Goal: Information Seeking & Learning: Learn about a topic

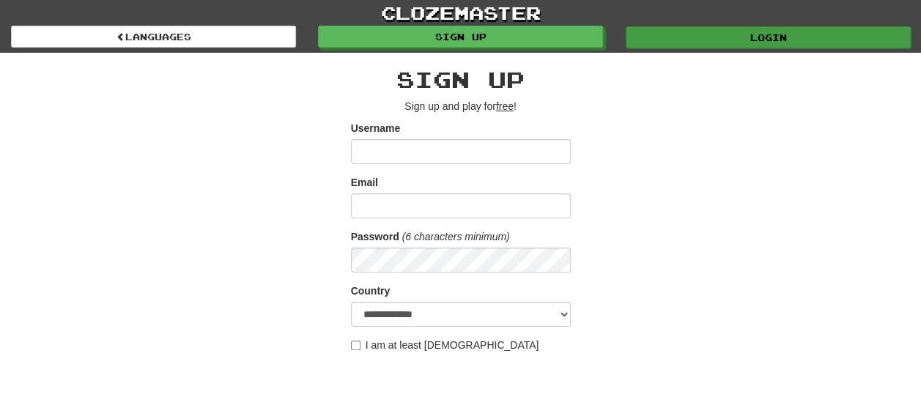
type input "********"
click at [770, 37] on link "Login" at bounding box center [768, 37] width 285 height 22
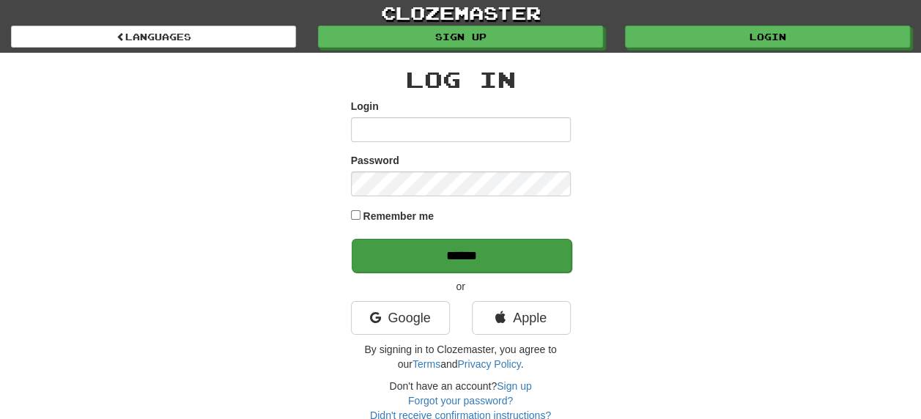
type input "********"
click at [469, 251] on input "******" at bounding box center [462, 256] width 220 height 34
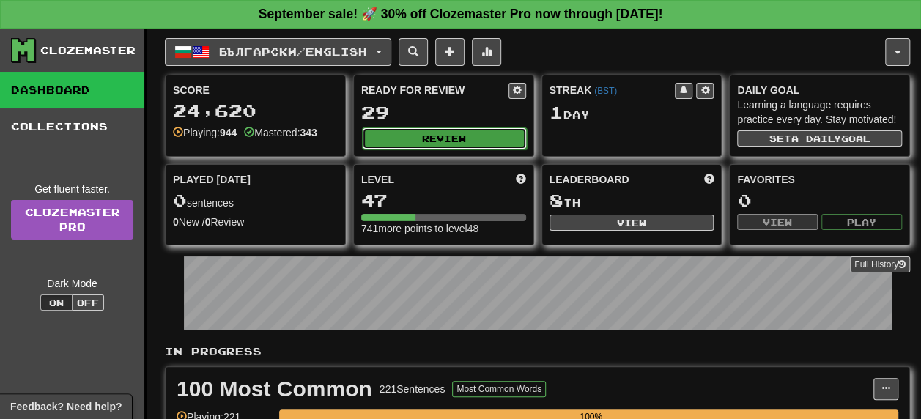
click at [435, 130] on button "Review" at bounding box center [444, 139] width 165 height 22
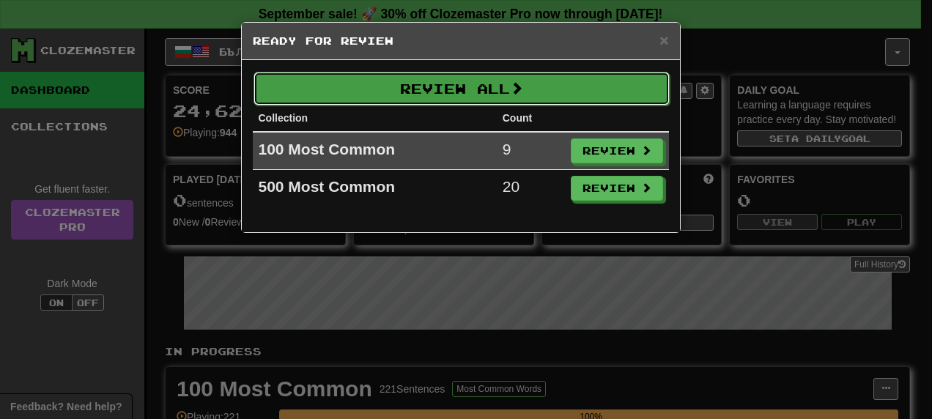
click at [443, 95] on button "Review All" at bounding box center [462, 89] width 416 height 34
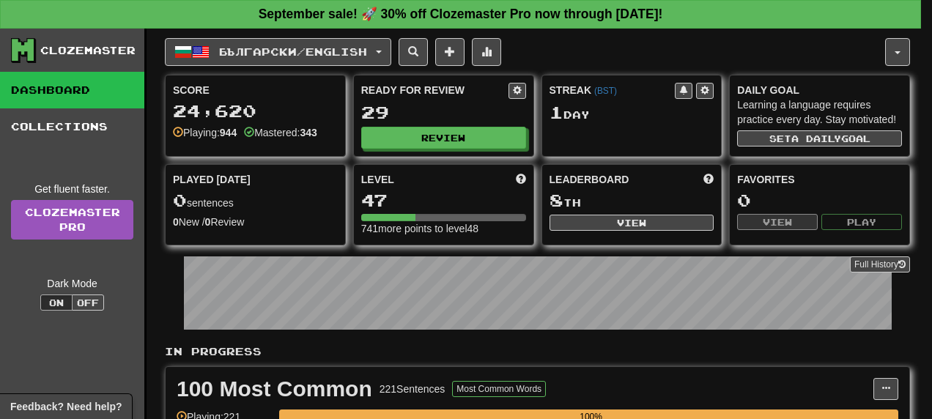
select select "**"
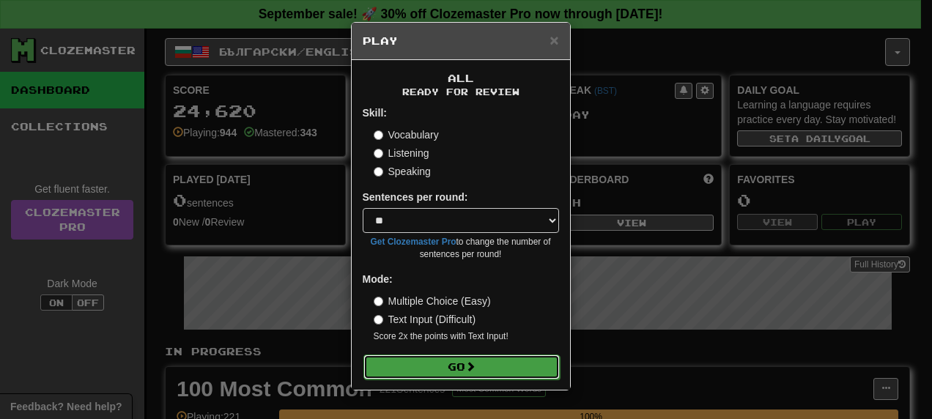
click at [450, 367] on button "Go" at bounding box center [462, 367] width 196 height 25
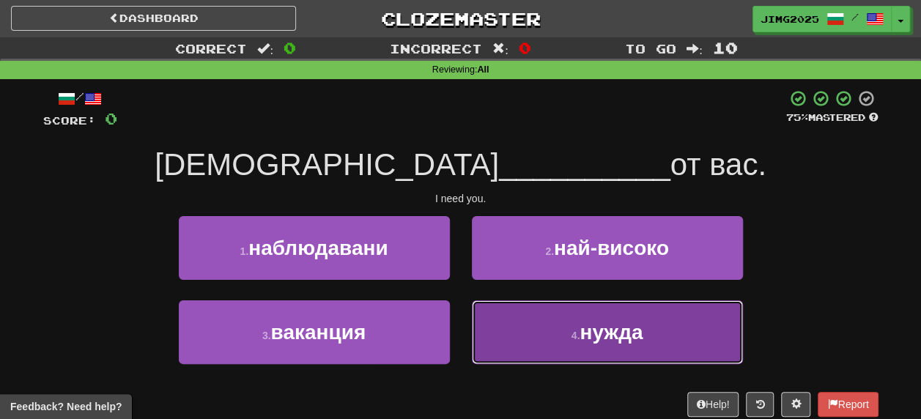
click at [601, 335] on span "нужда" at bounding box center [611, 332] width 63 height 23
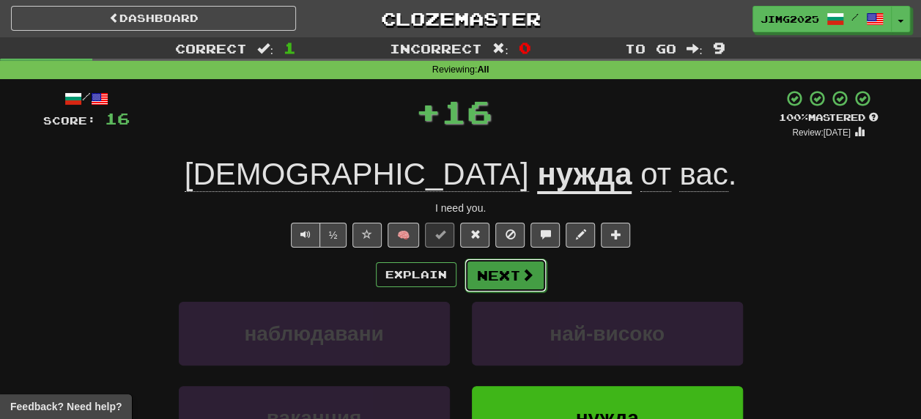
click at [498, 273] on button "Next" at bounding box center [506, 276] width 82 height 34
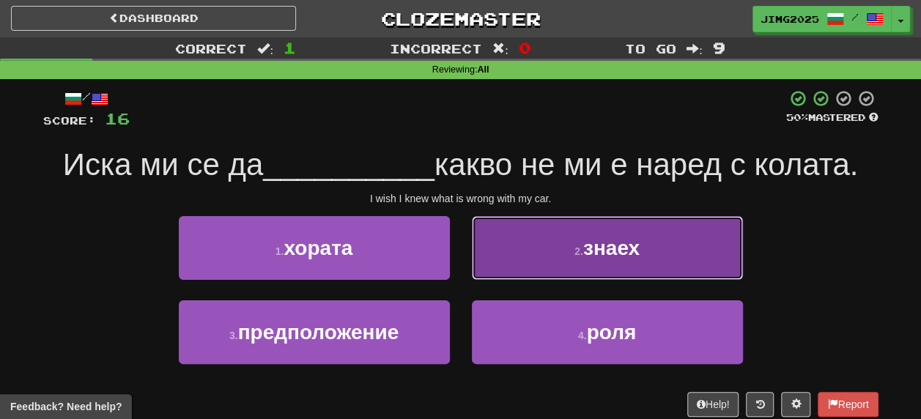
click at [603, 249] on span "знаех" at bounding box center [611, 248] width 56 height 23
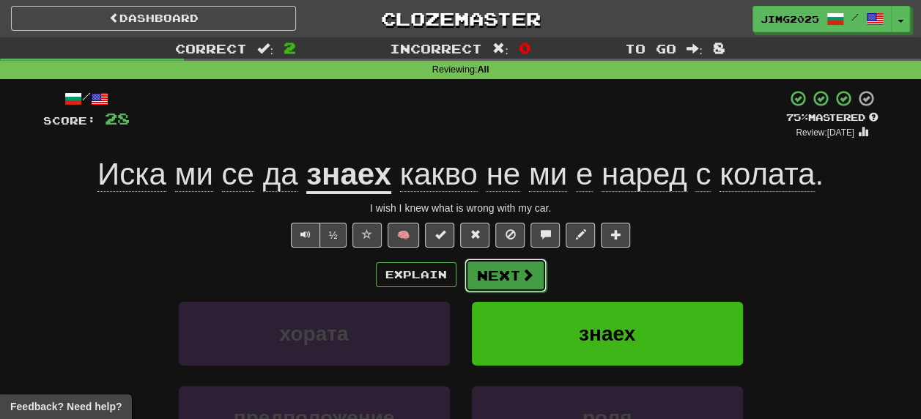
click at [522, 276] on span at bounding box center [527, 274] width 13 height 13
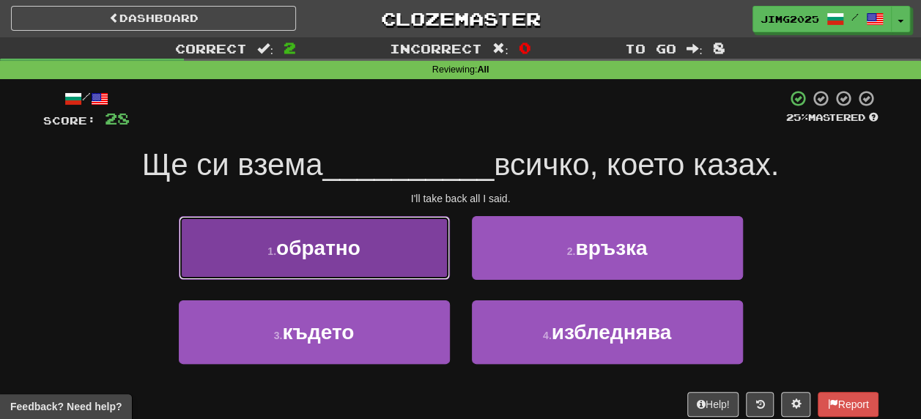
click at [339, 245] on span "обратно" at bounding box center [318, 248] width 84 height 23
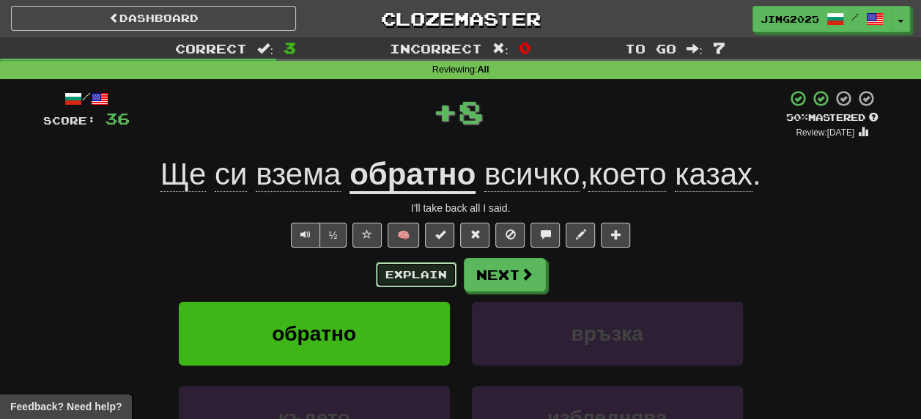
click at [410, 272] on button "Explain" at bounding box center [416, 274] width 81 height 25
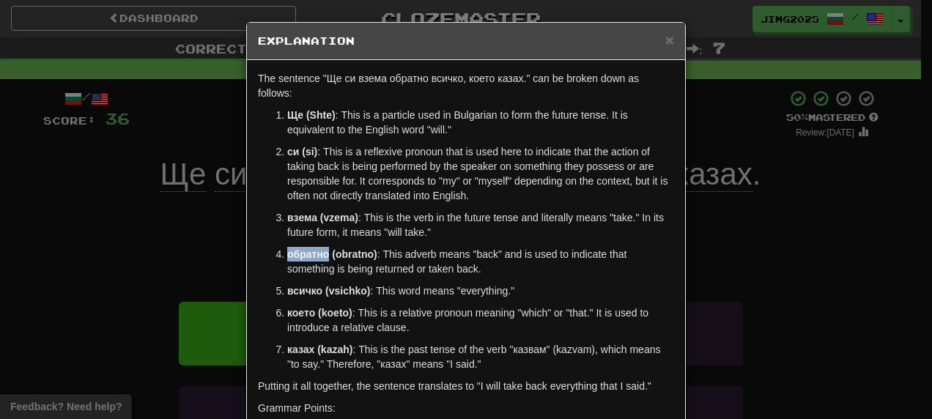
drag, startPoint x: 284, startPoint y: 258, endPoint x: 322, endPoint y: 254, distance: 38.3
click at [322, 254] on strong "обратно (obratno)" at bounding box center [332, 254] width 90 height 12
copy strong "обратно"
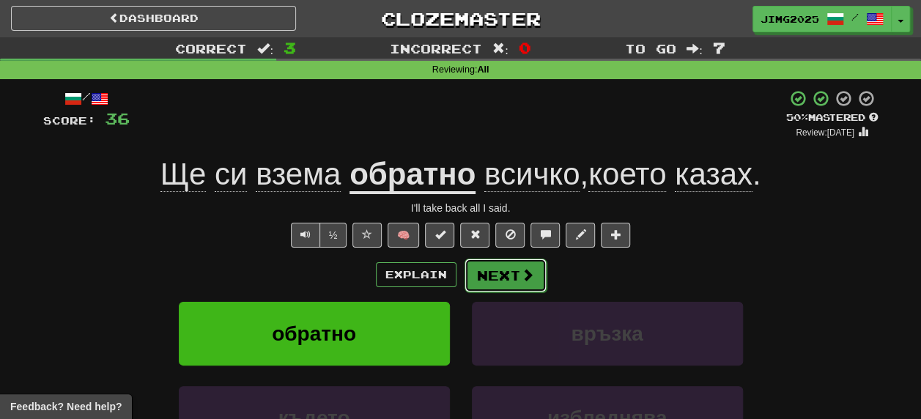
click at [500, 271] on button "Next" at bounding box center [506, 276] width 82 height 34
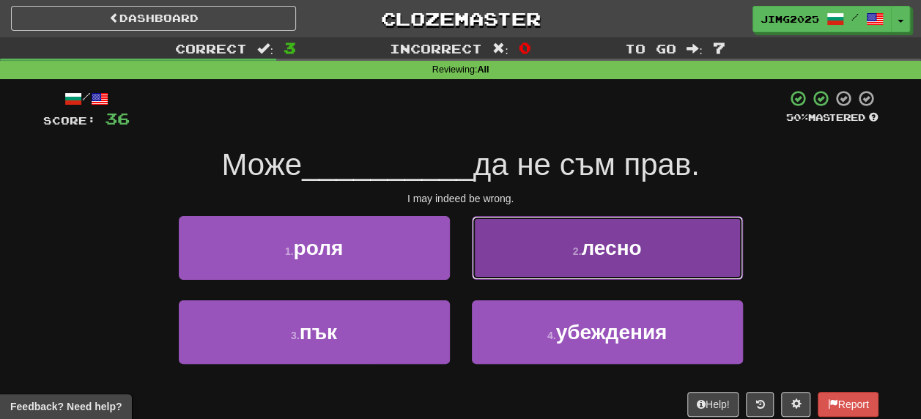
click at [613, 251] on span "лесно" at bounding box center [611, 248] width 60 height 23
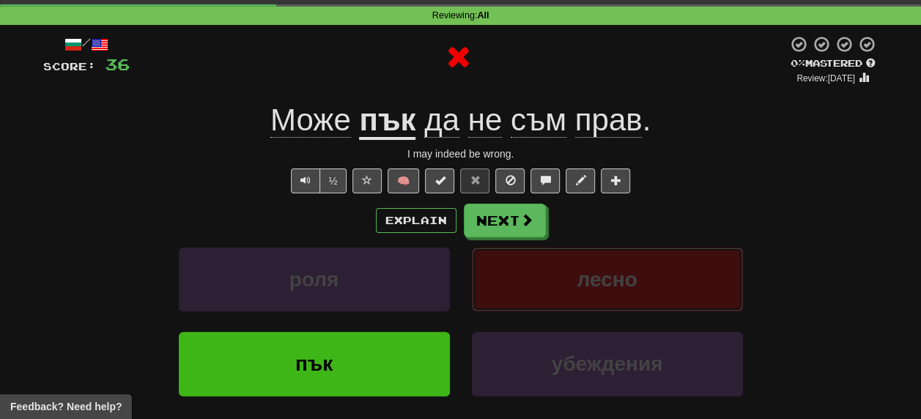
scroll to position [73, 0]
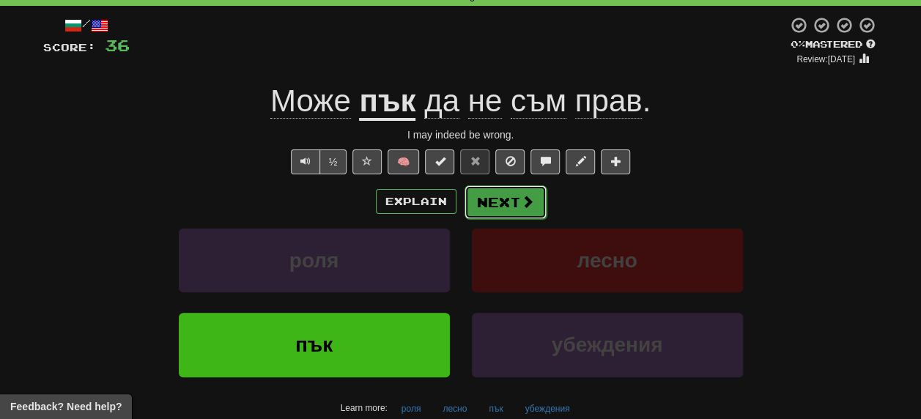
click at [504, 198] on button "Next" at bounding box center [506, 202] width 82 height 34
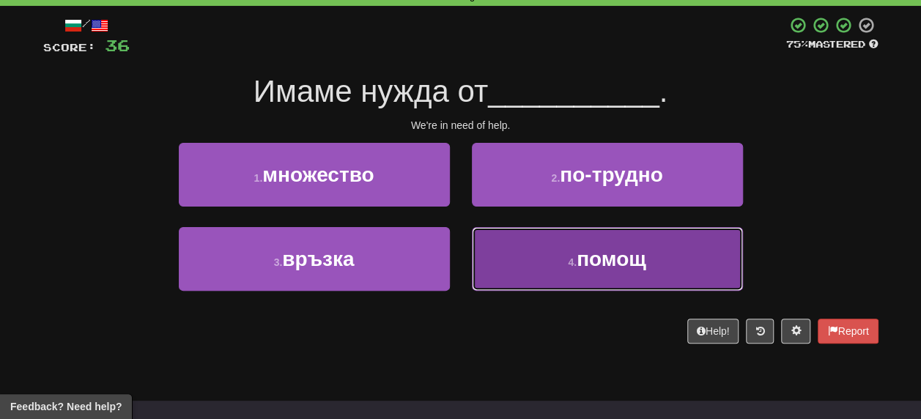
click at [633, 257] on span "помощ" at bounding box center [612, 259] width 70 height 23
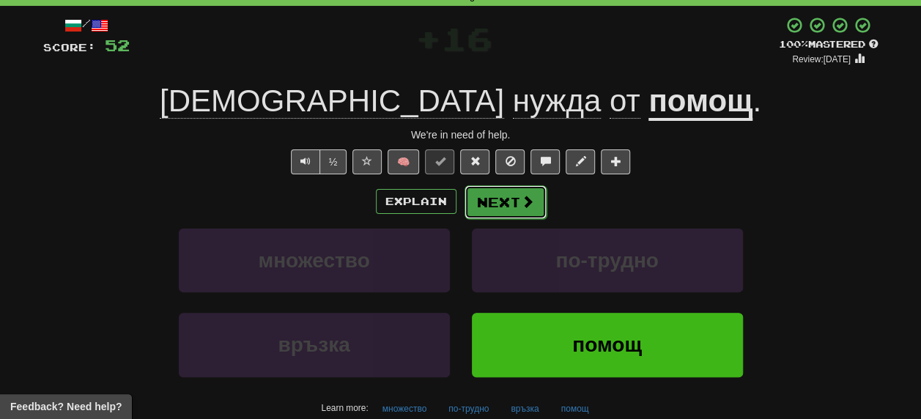
click at [504, 199] on button "Next" at bounding box center [506, 202] width 82 height 34
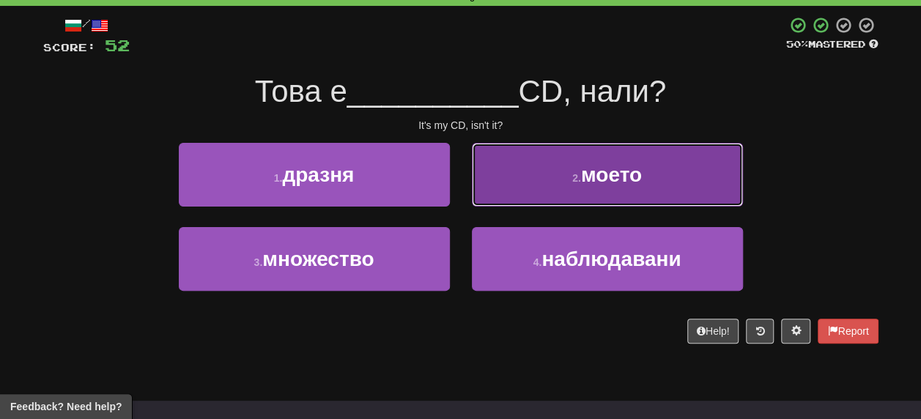
click at [616, 176] on span "моето" at bounding box center [611, 174] width 61 height 23
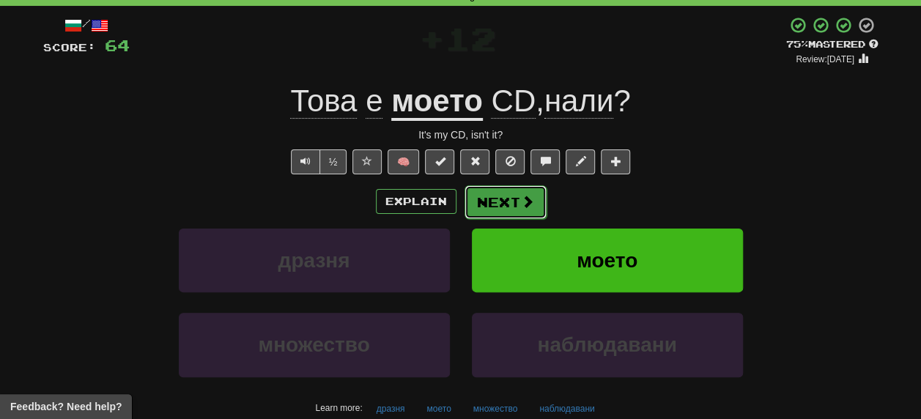
click at [510, 203] on button "Next" at bounding box center [506, 202] width 82 height 34
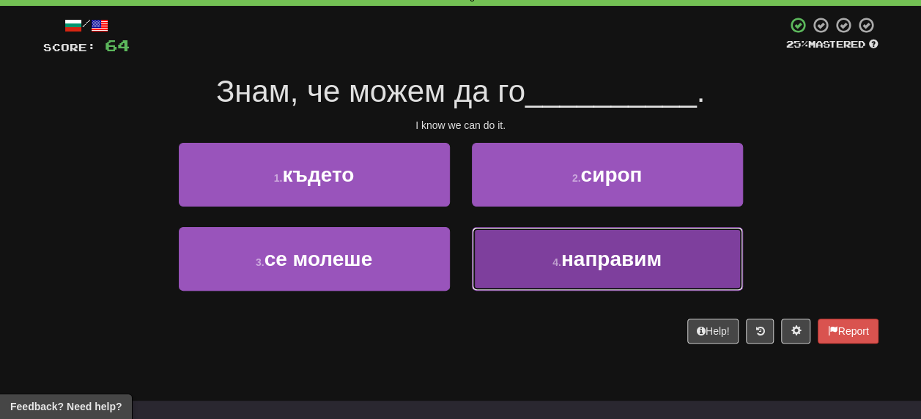
click at [592, 257] on span "направим" at bounding box center [612, 259] width 100 height 23
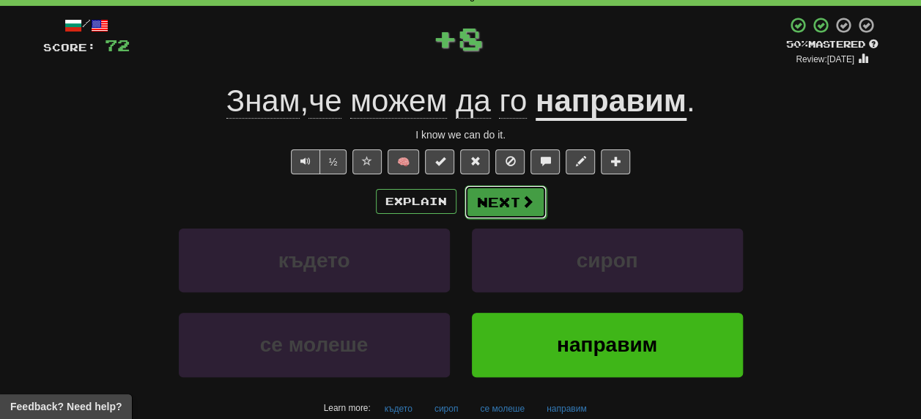
click at [497, 198] on button "Next" at bounding box center [506, 202] width 82 height 34
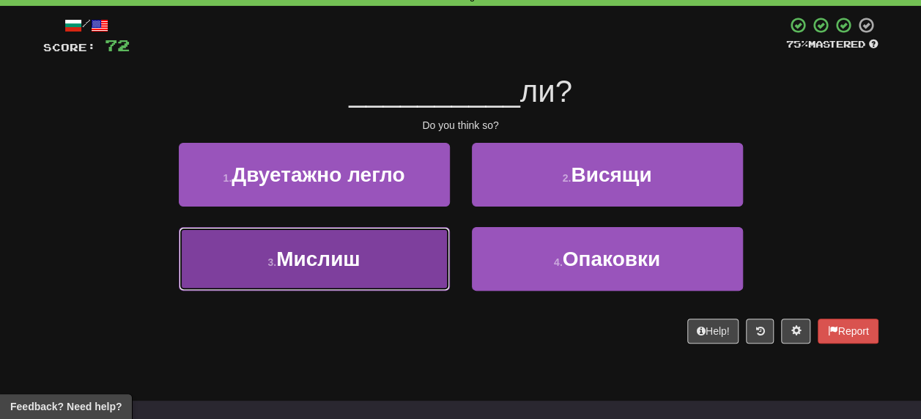
click at [295, 265] on span "Мислиш" at bounding box center [318, 259] width 84 height 23
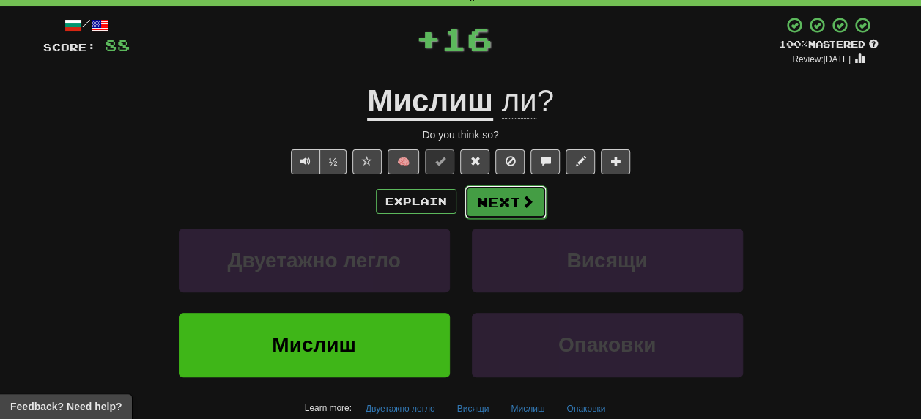
click at [513, 199] on button "Next" at bounding box center [506, 202] width 82 height 34
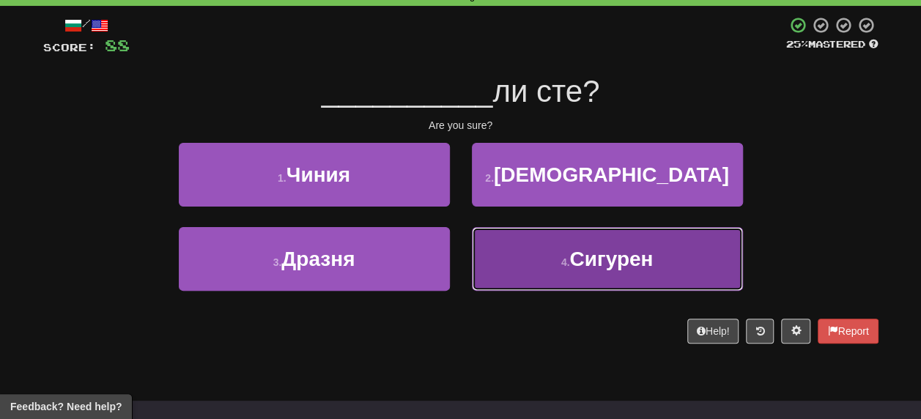
click at [599, 259] on span "Сигурен" at bounding box center [612, 259] width 84 height 23
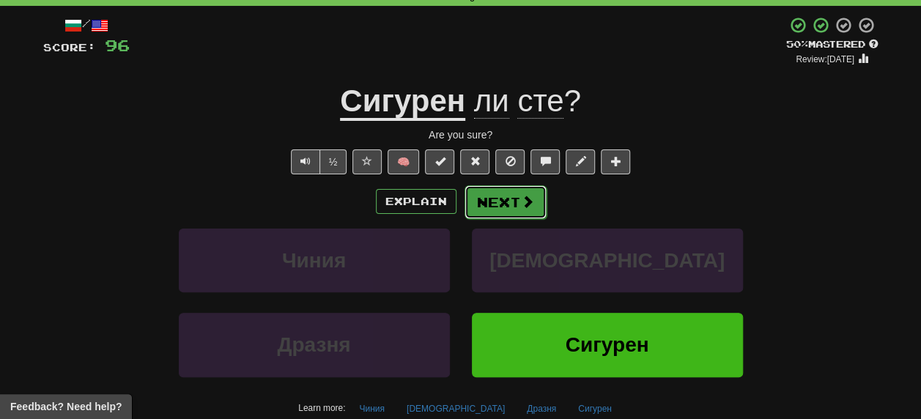
click at [513, 201] on button "Next" at bounding box center [506, 202] width 82 height 34
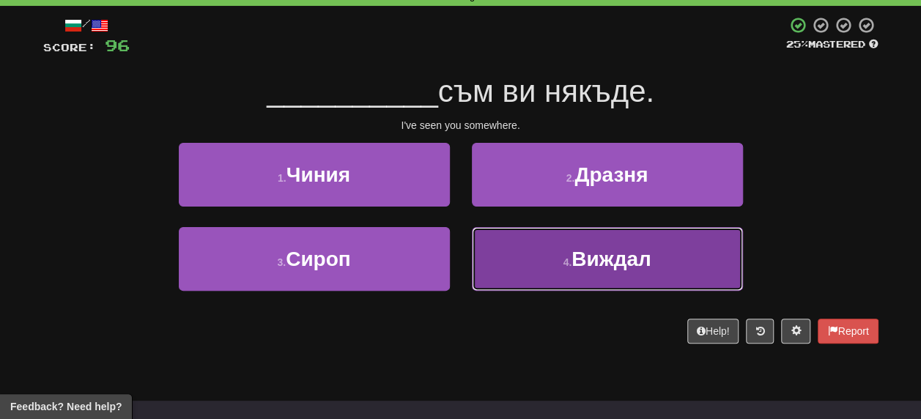
click at [609, 262] on span "Виждал" at bounding box center [611, 259] width 79 height 23
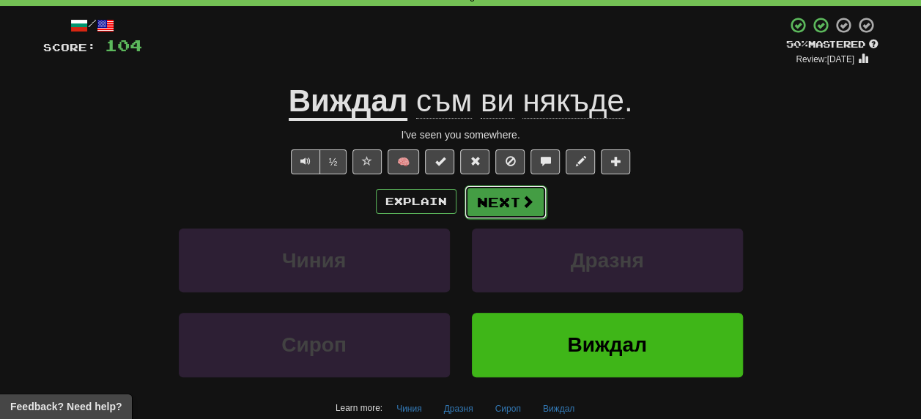
click at [490, 204] on button "Next" at bounding box center [506, 202] width 82 height 34
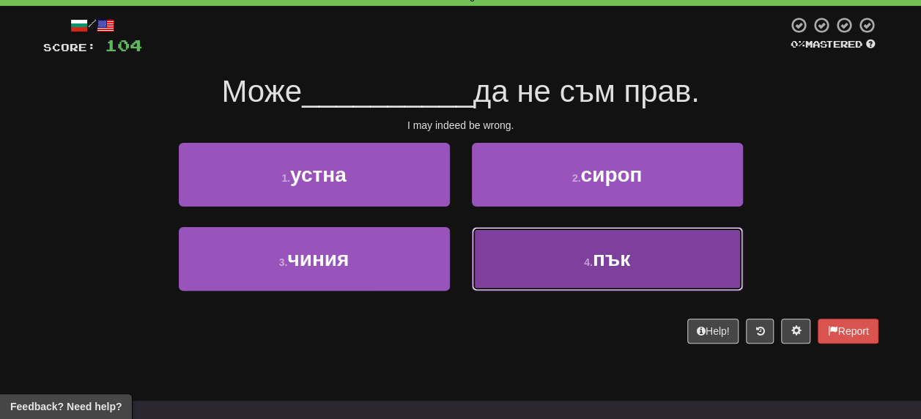
click at [617, 261] on span "пък" at bounding box center [611, 259] width 37 height 23
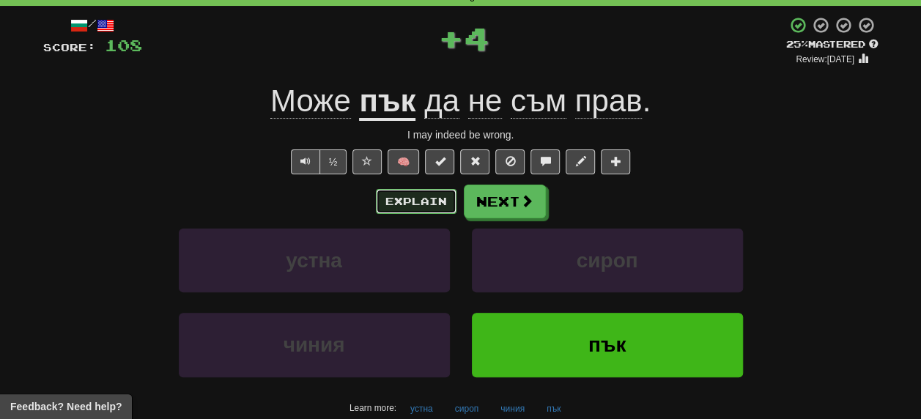
click at [409, 203] on button "Explain" at bounding box center [416, 201] width 81 height 25
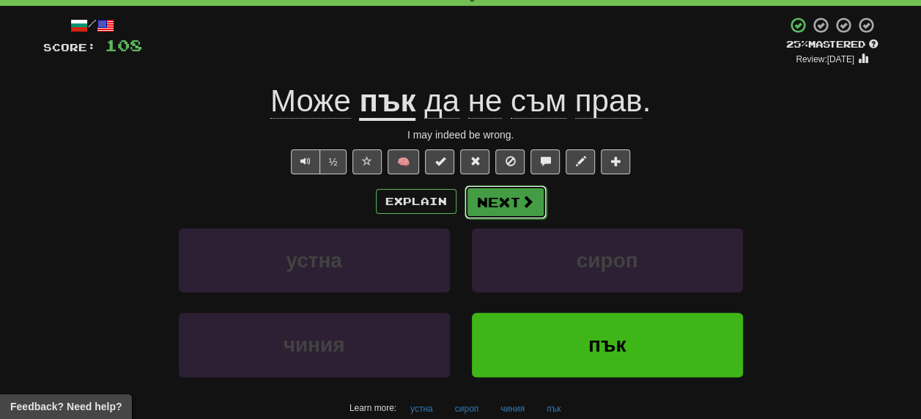
click at [498, 197] on button "Next" at bounding box center [506, 202] width 82 height 34
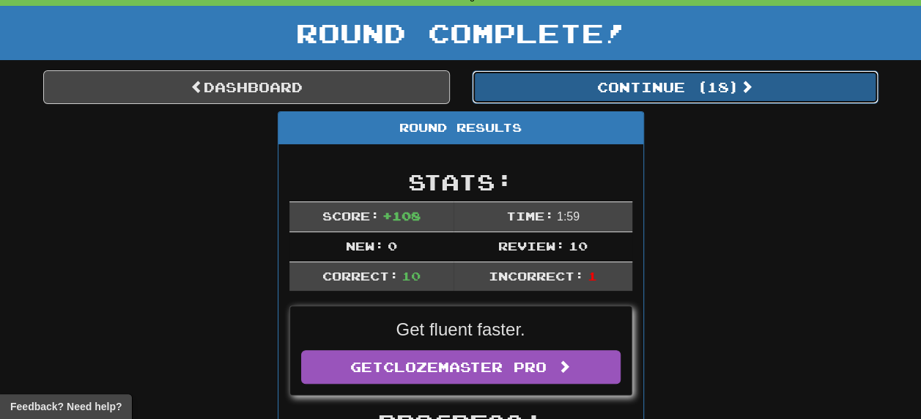
click at [665, 82] on button "Continue ( 18 )" at bounding box center [675, 87] width 407 height 34
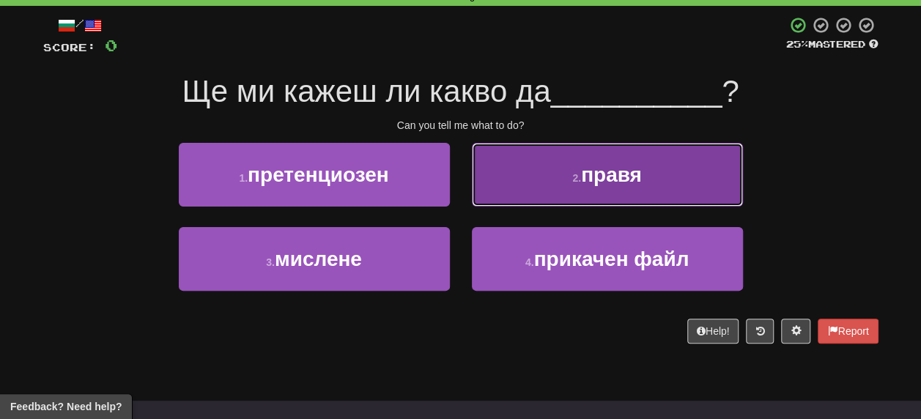
click at [622, 172] on span "правя" at bounding box center [611, 174] width 61 height 23
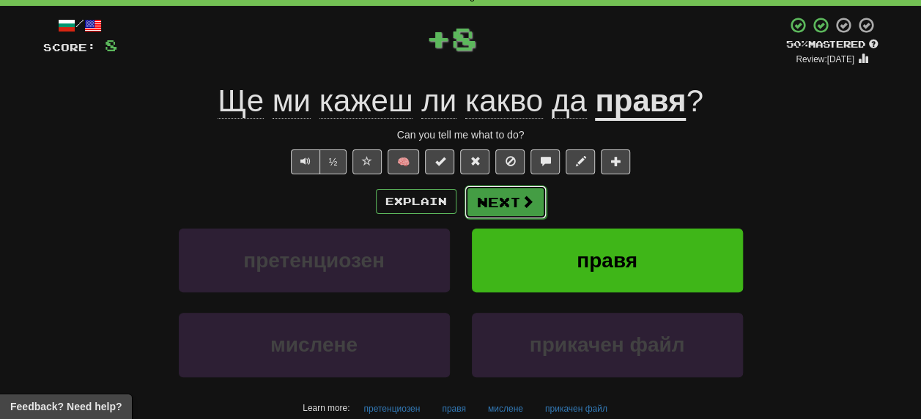
click at [501, 202] on button "Next" at bounding box center [506, 202] width 82 height 34
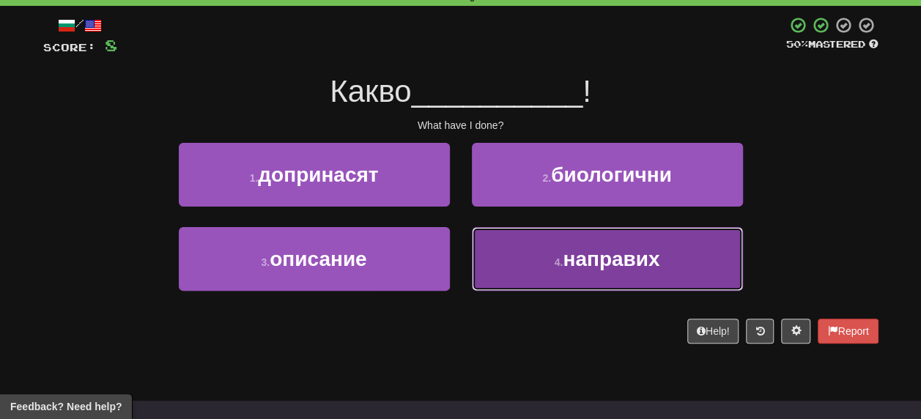
click at [593, 262] on span "направих" at bounding box center [611, 259] width 97 height 23
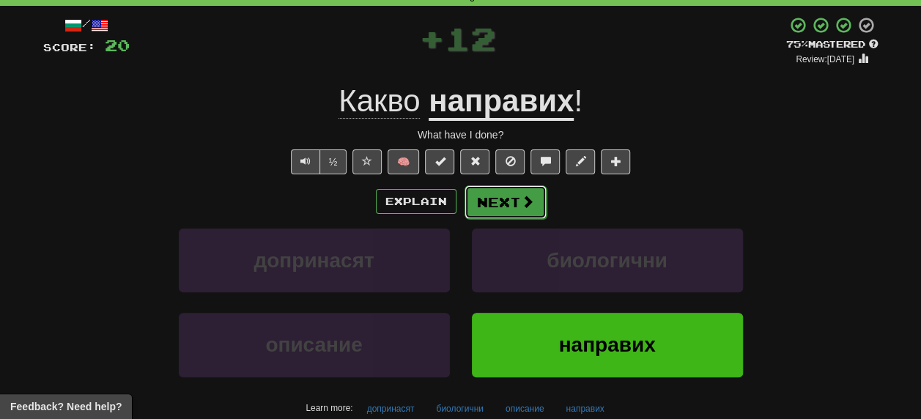
click at [512, 198] on button "Next" at bounding box center [506, 202] width 82 height 34
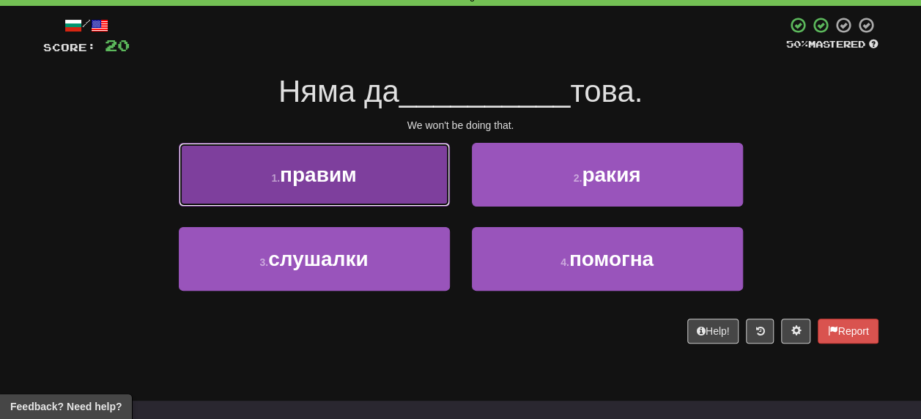
click at [339, 172] on span "правим" at bounding box center [318, 174] width 77 height 23
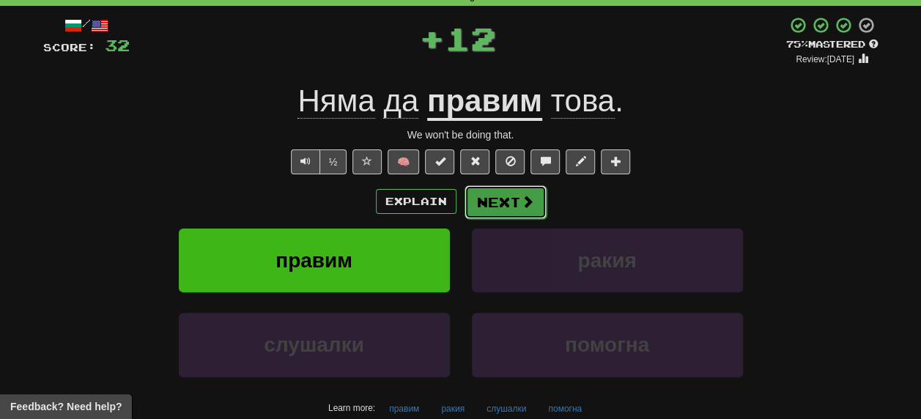
click at [484, 205] on button "Next" at bounding box center [506, 202] width 82 height 34
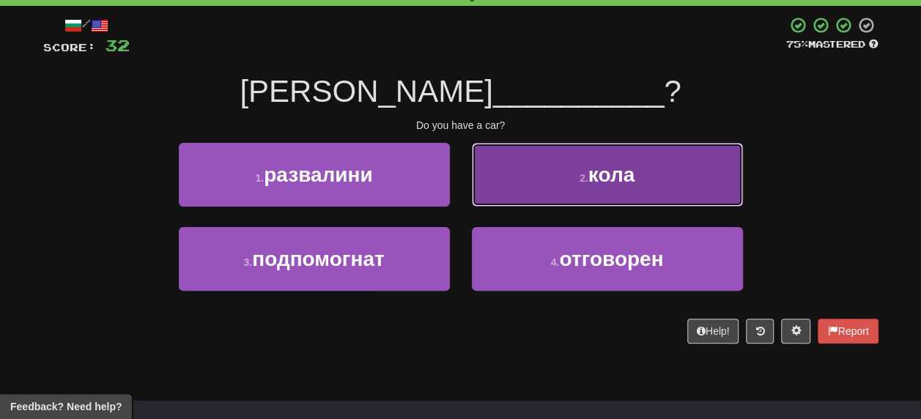
click at [622, 175] on span "кола" at bounding box center [612, 174] width 46 height 23
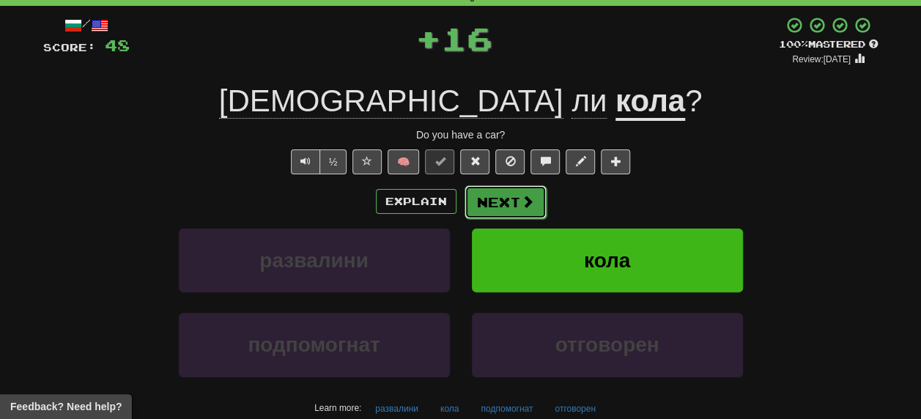
click at [501, 197] on button "Next" at bounding box center [506, 202] width 82 height 34
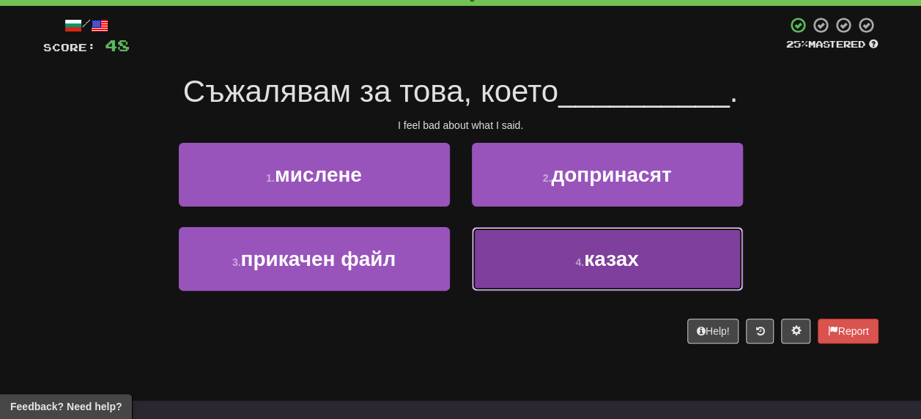
click at [622, 259] on span "казах" at bounding box center [611, 259] width 55 height 23
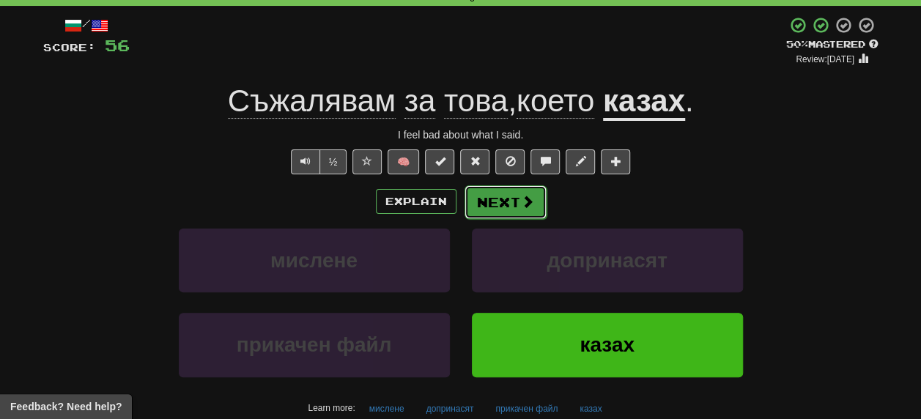
click at [500, 202] on button "Next" at bounding box center [506, 202] width 82 height 34
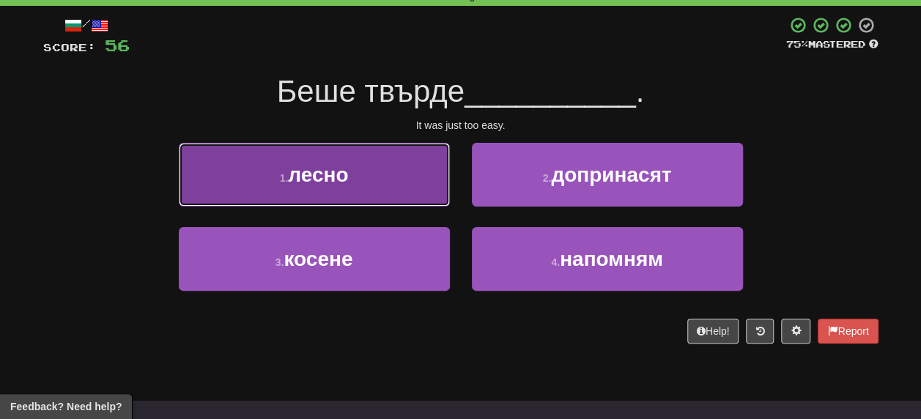
click at [334, 179] on span "лесно" at bounding box center [318, 174] width 60 height 23
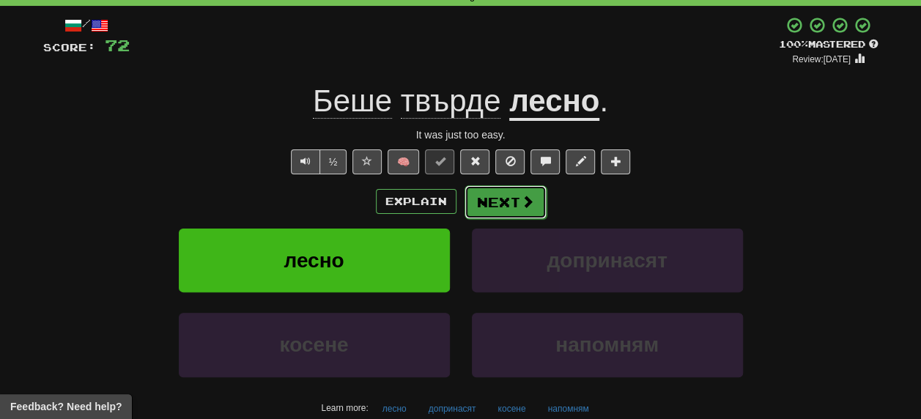
click at [508, 199] on button "Next" at bounding box center [506, 202] width 82 height 34
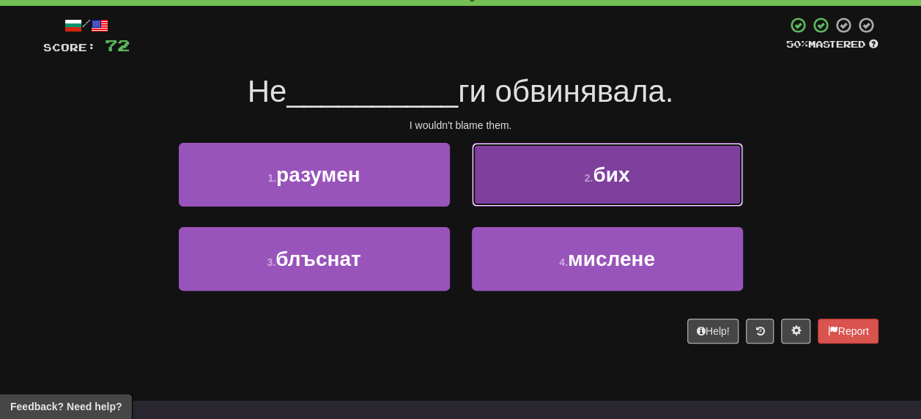
click at [616, 174] on span "бих" at bounding box center [611, 174] width 37 height 23
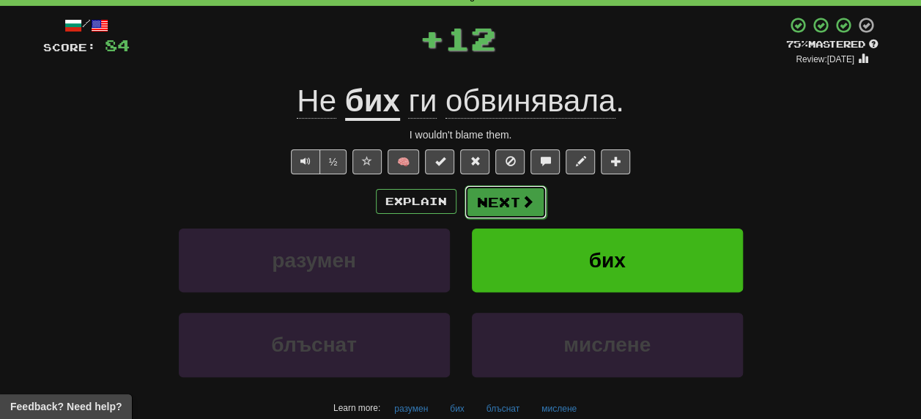
click at [514, 199] on button "Next" at bounding box center [506, 202] width 82 height 34
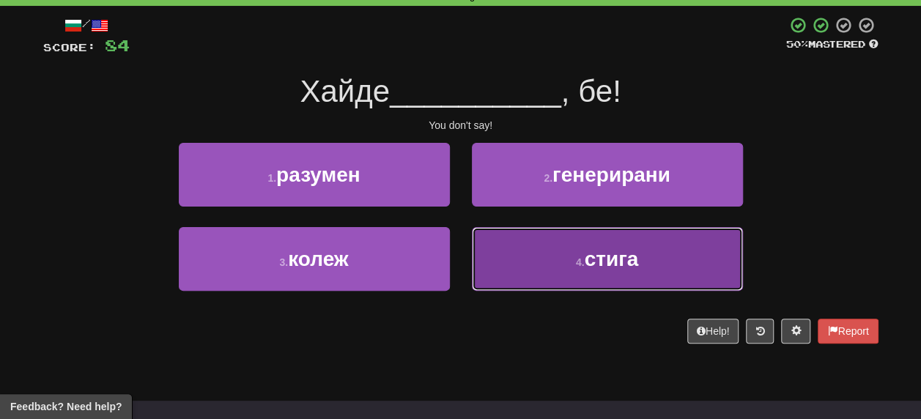
click at [616, 262] on span "стига" at bounding box center [611, 259] width 54 height 23
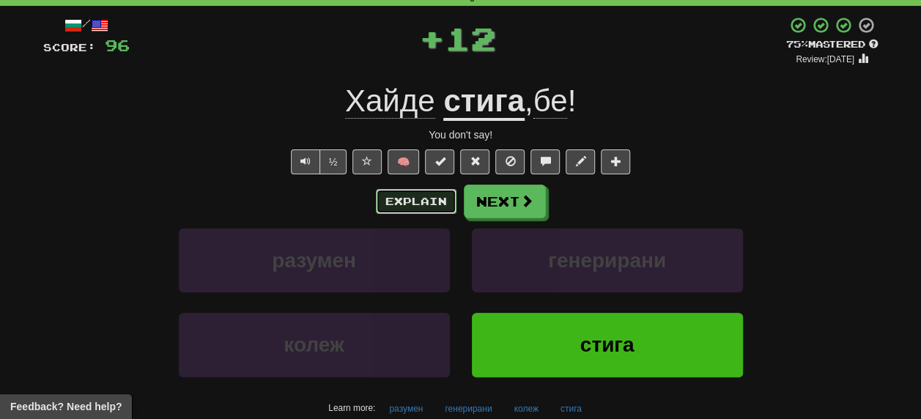
click at [430, 205] on button "Explain" at bounding box center [416, 201] width 81 height 25
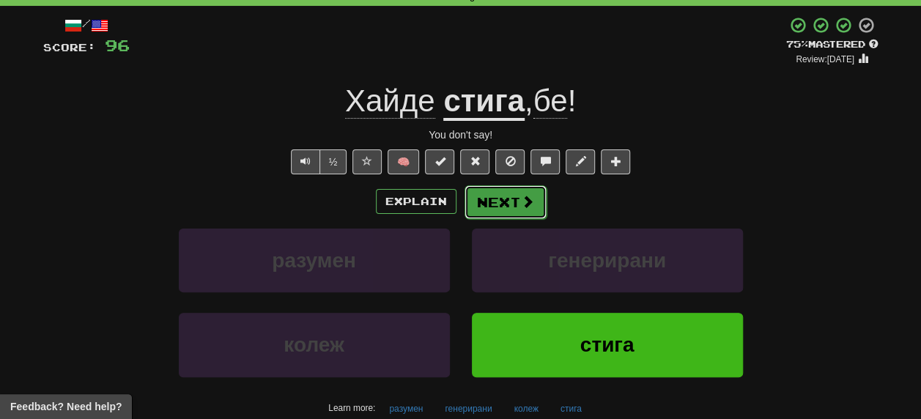
click at [501, 205] on button "Next" at bounding box center [506, 202] width 82 height 34
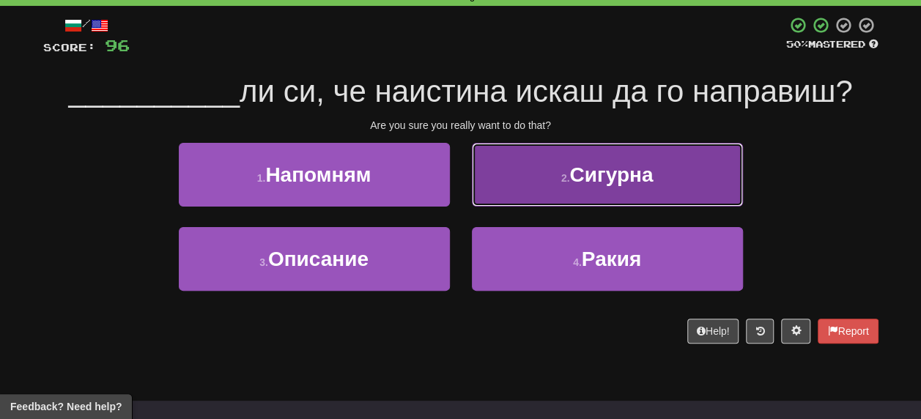
click at [614, 174] on span "Сигурна" at bounding box center [612, 174] width 84 height 23
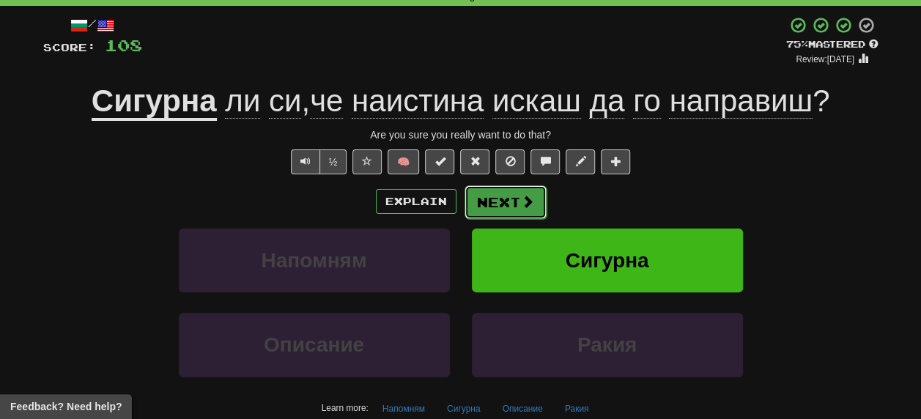
click at [504, 197] on button "Next" at bounding box center [506, 202] width 82 height 34
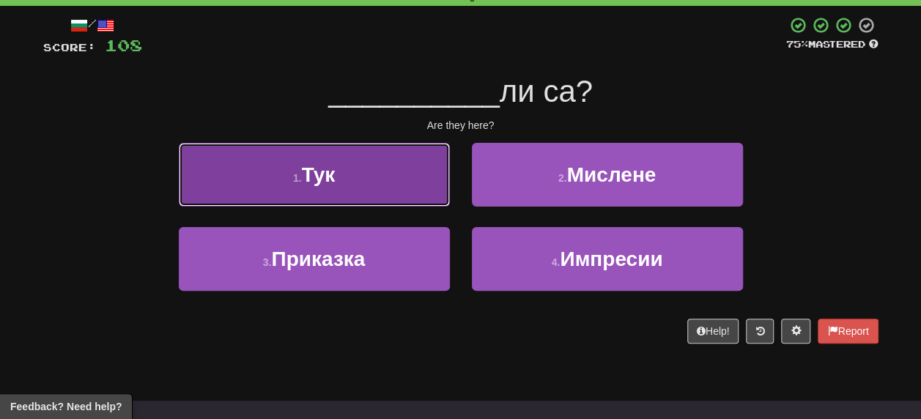
click at [312, 174] on span "Тук" at bounding box center [319, 174] width 34 height 23
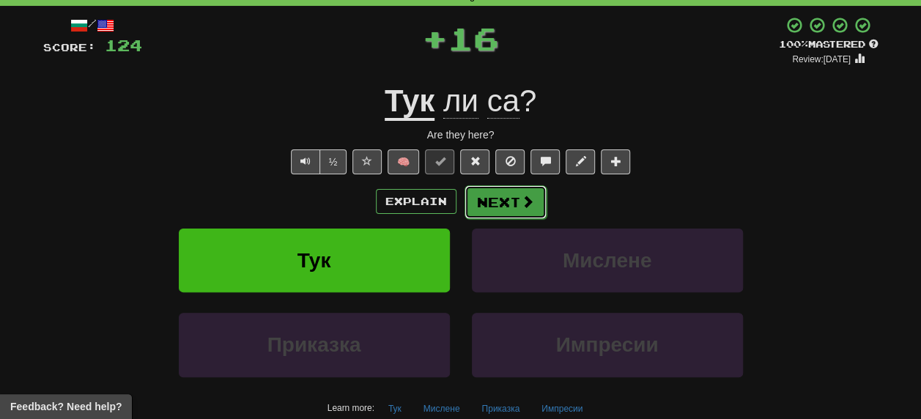
click at [499, 199] on button "Next" at bounding box center [506, 202] width 82 height 34
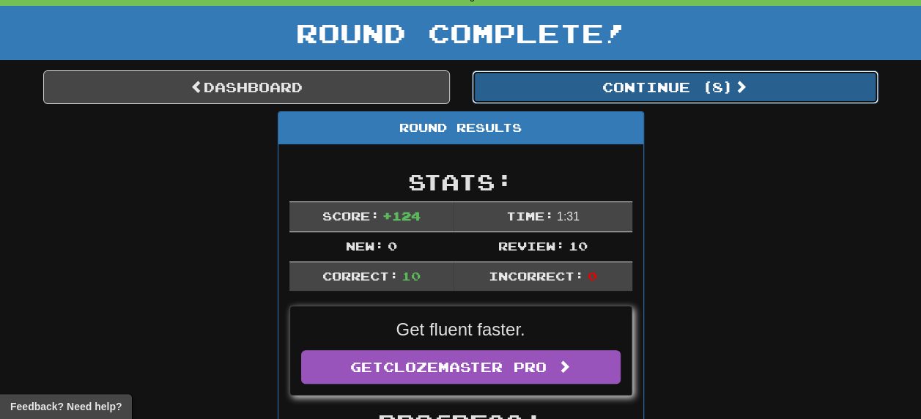
click at [701, 82] on button "Continue ( 8 )" at bounding box center [675, 87] width 407 height 34
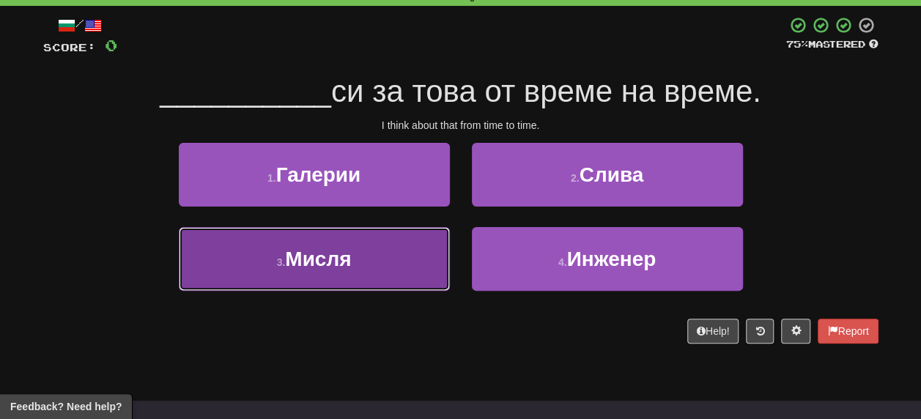
click at [293, 262] on span "Мисля" at bounding box center [318, 259] width 66 height 23
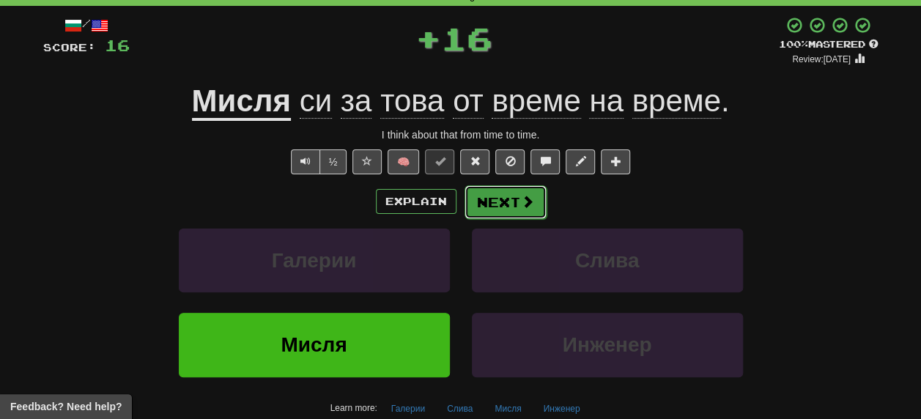
click at [502, 201] on button "Next" at bounding box center [506, 202] width 82 height 34
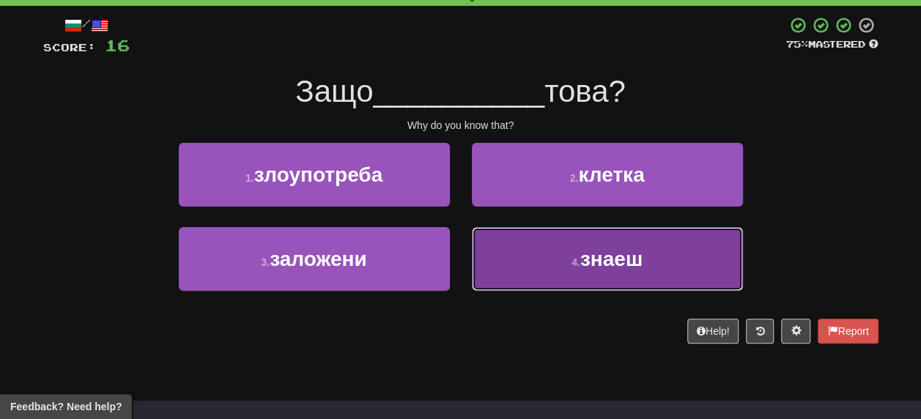
click at [614, 259] on span "знаеш" at bounding box center [612, 259] width 62 height 23
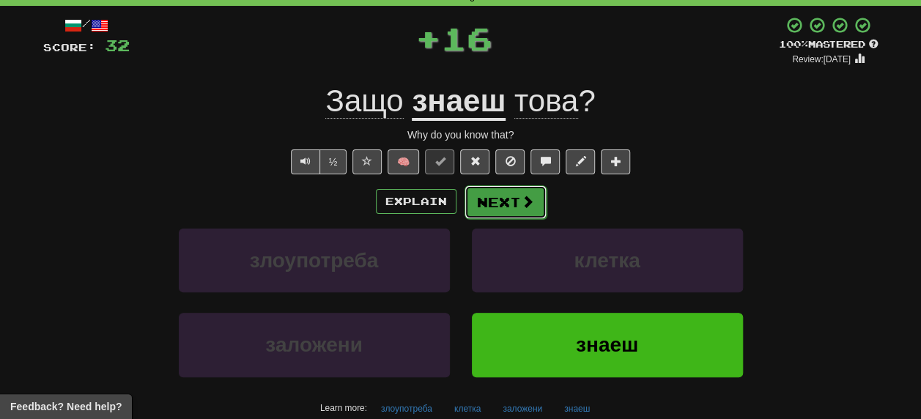
click at [510, 201] on button "Next" at bounding box center [506, 202] width 82 height 34
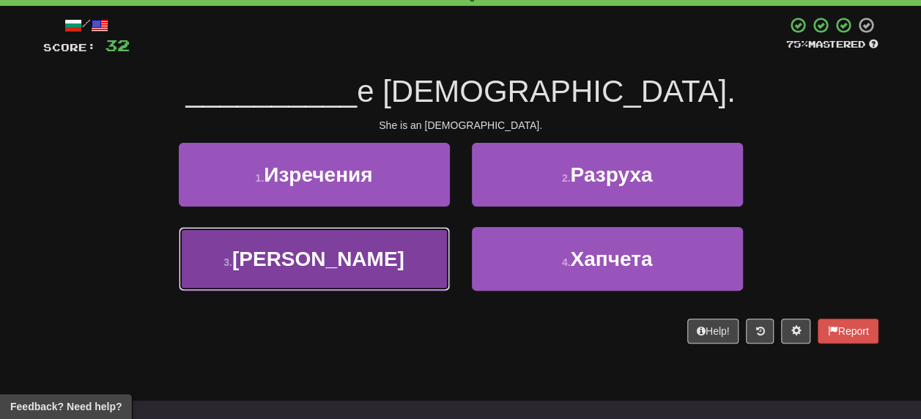
click at [324, 265] on span "Тя" at bounding box center [318, 259] width 172 height 23
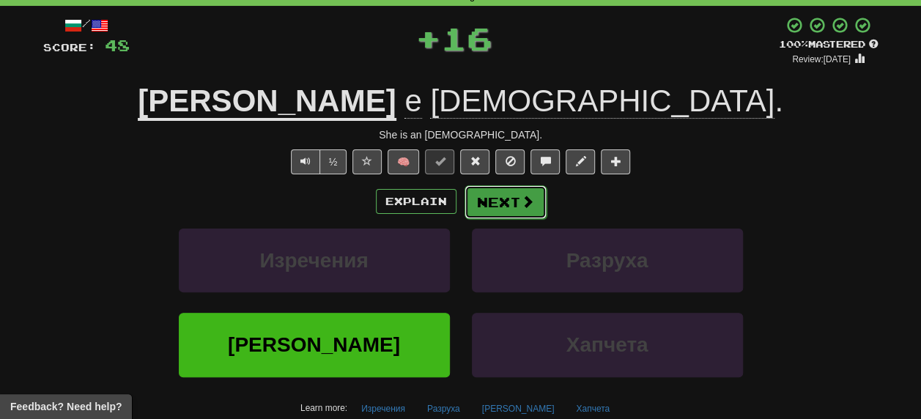
click at [502, 210] on button "Next" at bounding box center [506, 202] width 82 height 34
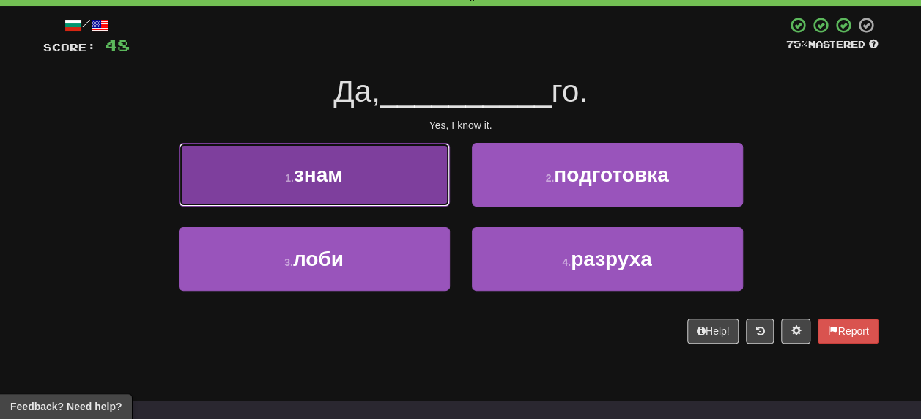
click at [329, 170] on span "знам" at bounding box center [318, 174] width 49 height 23
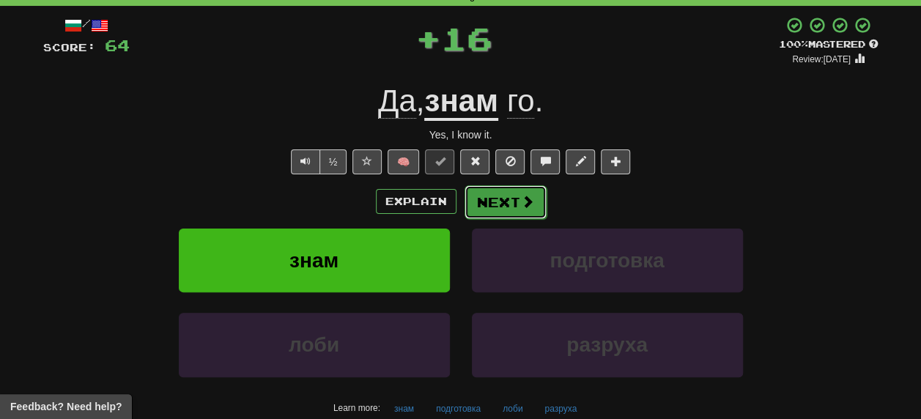
click at [507, 202] on button "Next" at bounding box center [506, 202] width 82 height 34
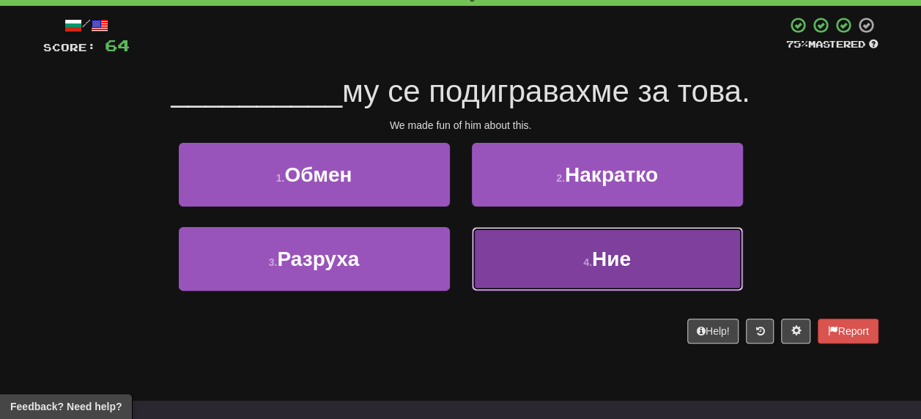
click at [611, 266] on span "Ние" at bounding box center [611, 259] width 39 height 23
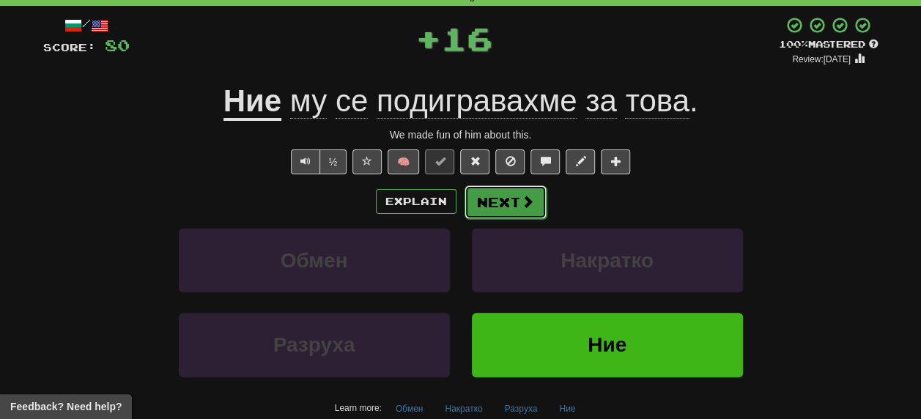
click at [509, 207] on button "Next" at bounding box center [506, 202] width 82 height 34
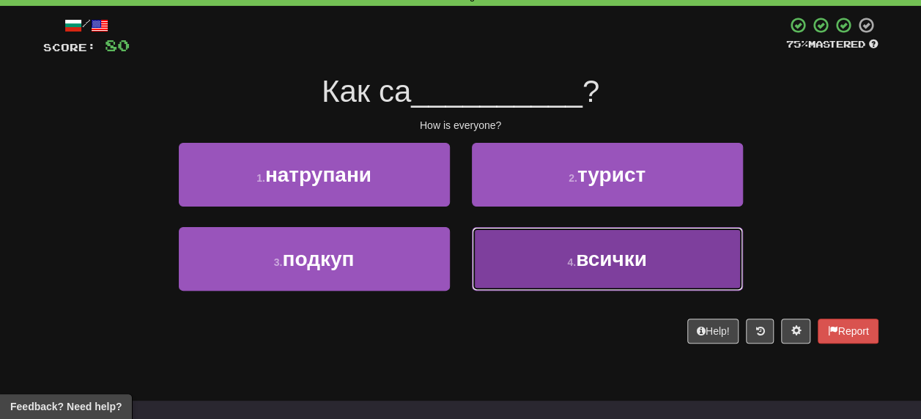
click at [605, 262] on span "всички" at bounding box center [611, 259] width 71 height 23
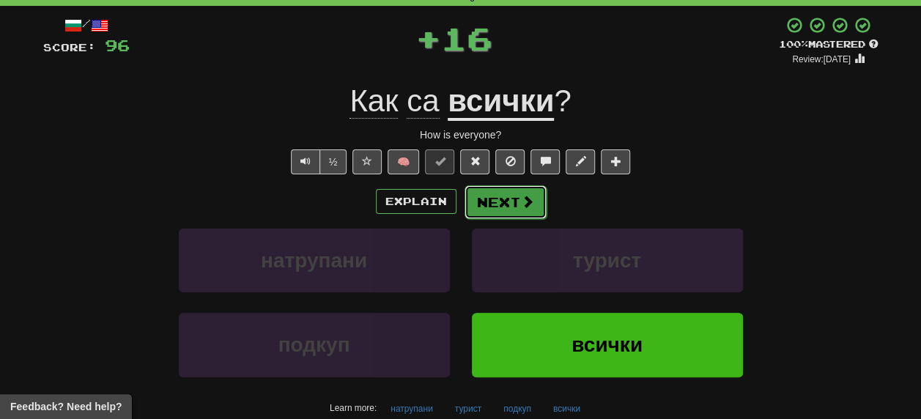
click at [514, 205] on button "Next" at bounding box center [506, 202] width 82 height 34
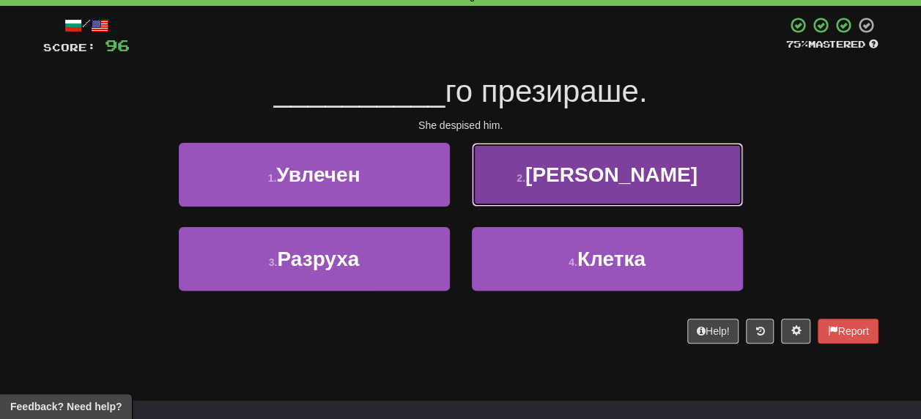
click at [611, 177] on span "Тя" at bounding box center [612, 174] width 172 height 23
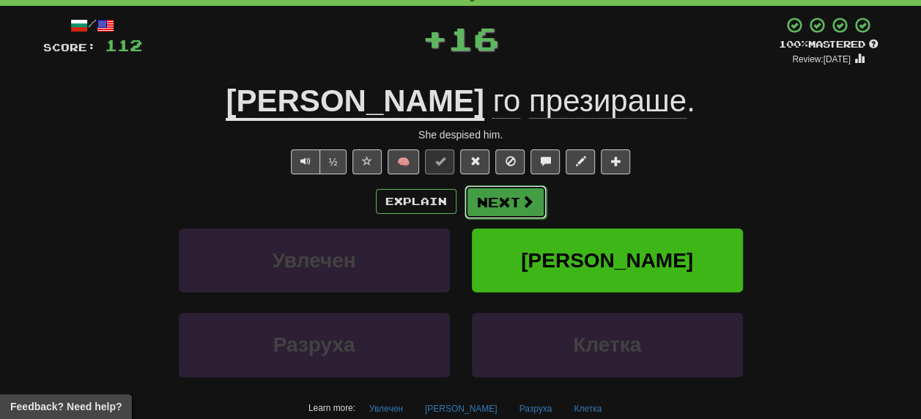
click at [499, 199] on button "Next" at bounding box center [506, 202] width 82 height 34
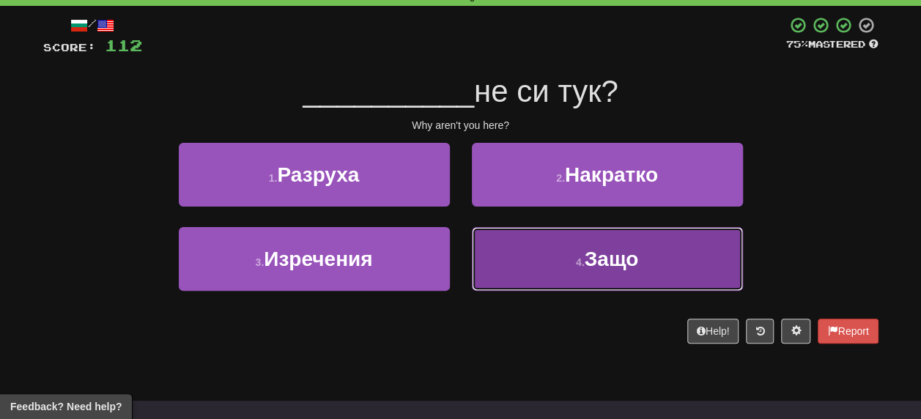
click at [631, 257] on span "Защо" at bounding box center [612, 259] width 54 height 23
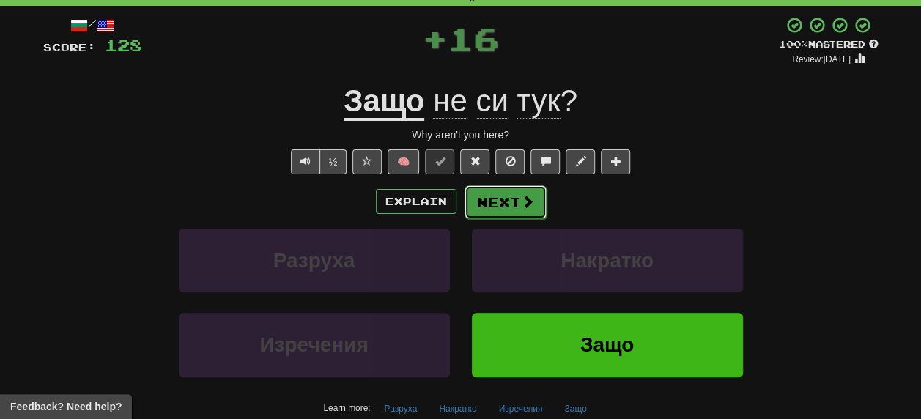
click at [505, 197] on button "Next" at bounding box center [506, 202] width 82 height 34
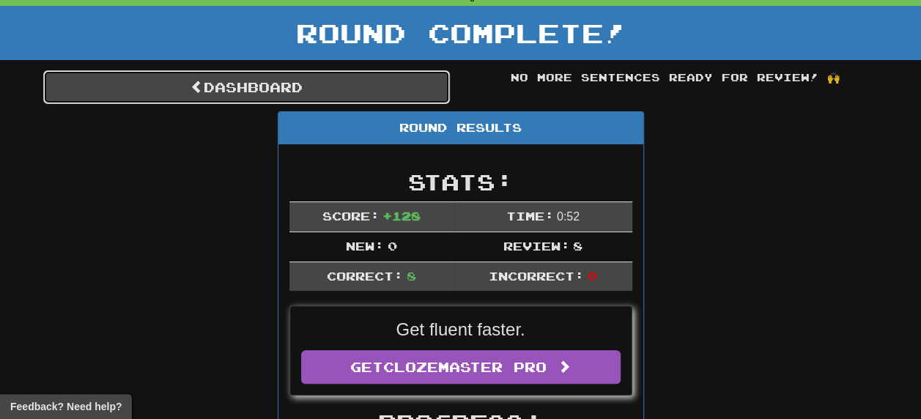
click at [236, 89] on link "Dashboard" at bounding box center [246, 87] width 407 height 34
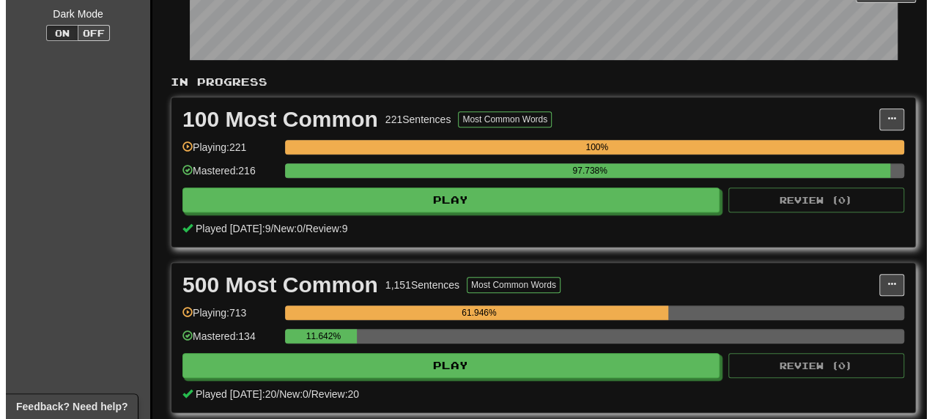
scroll to position [293, 0]
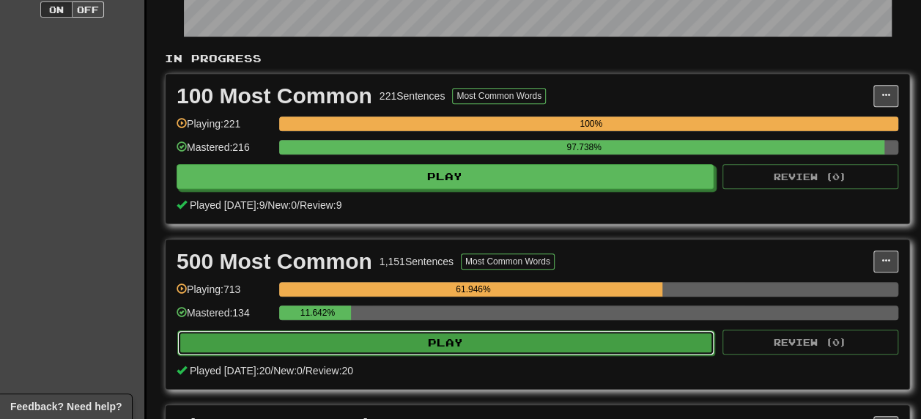
click at [485, 336] on button "Play" at bounding box center [445, 343] width 537 height 25
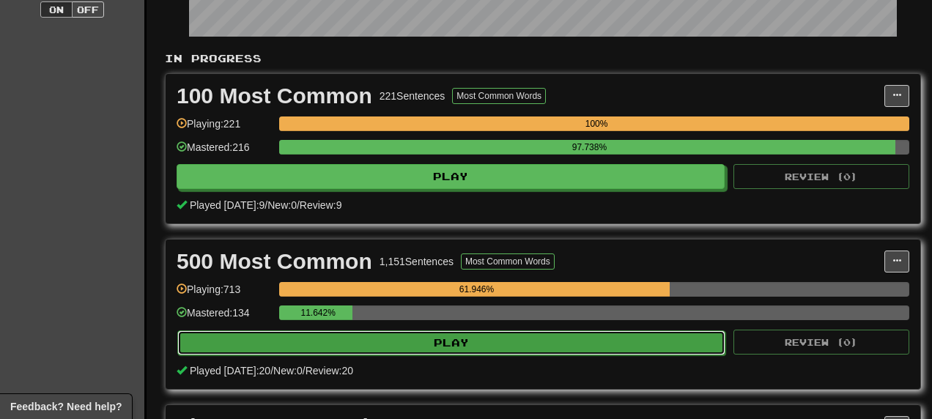
select select "**"
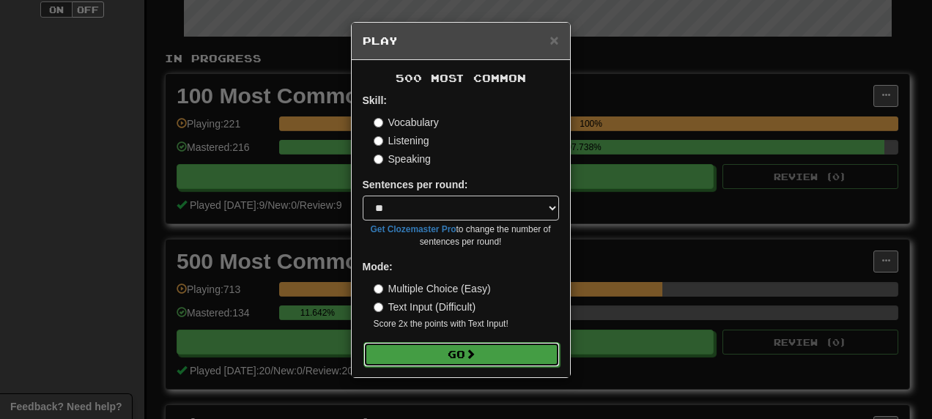
click at [468, 362] on button "Go" at bounding box center [462, 354] width 196 height 25
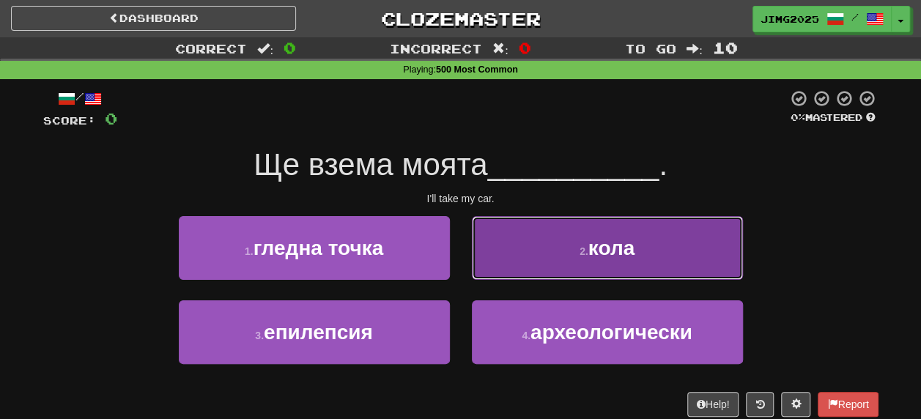
click at [607, 246] on span "кола" at bounding box center [612, 248] width 46 height 23
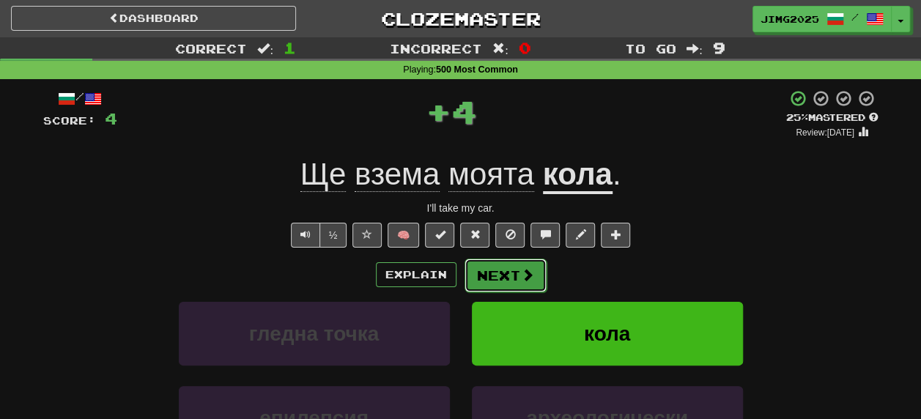
click at [494, 277] on button "Next" at bounding box center [506, 276] width 82 height 34
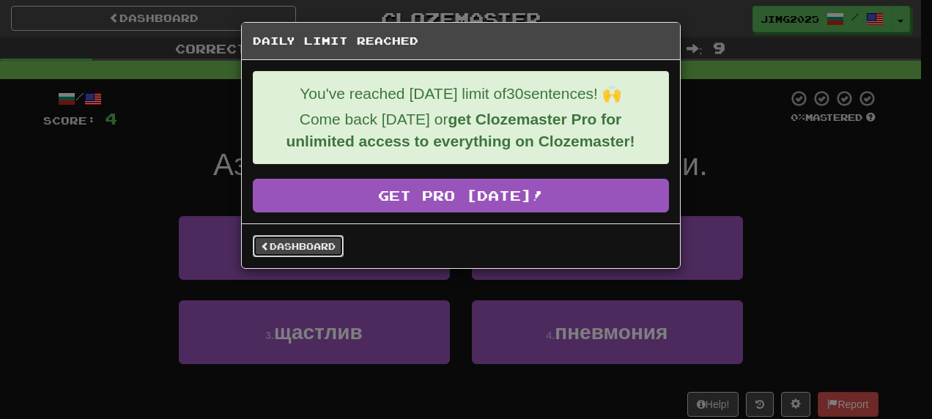
click at [310, 245] on link "Dashboard" at bounding box center [298, 246] width 91 height 22
